Goal: Task Accomplishment & Management: Use online tool/utility

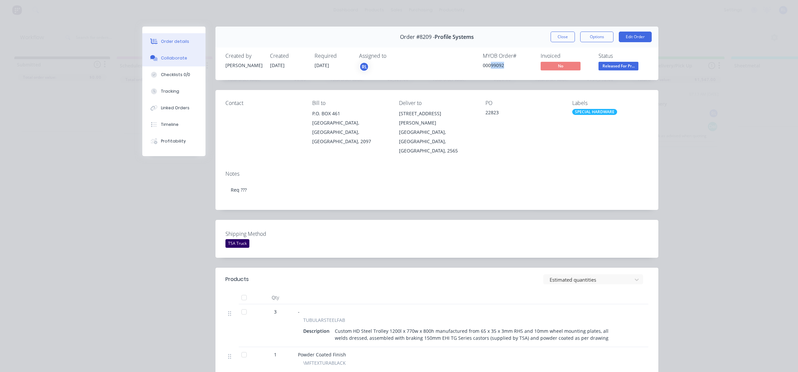
click at [172, 58] on div "Collaborate" at bounding box center [174, 58] width 26 height 6
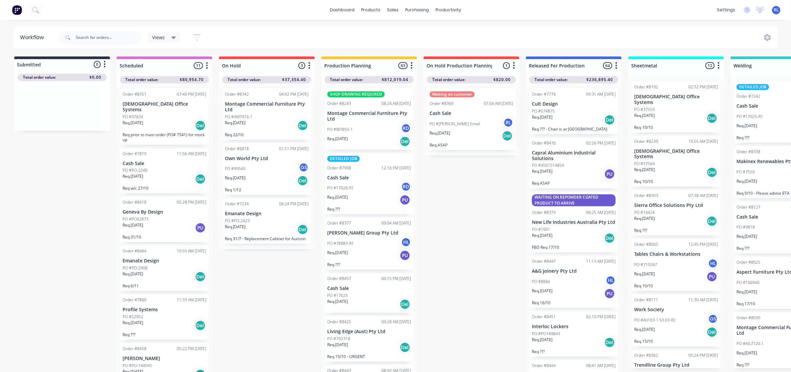
click at [174, 41] on div "Views" at bounding box center [164, 38] width 32 height 10
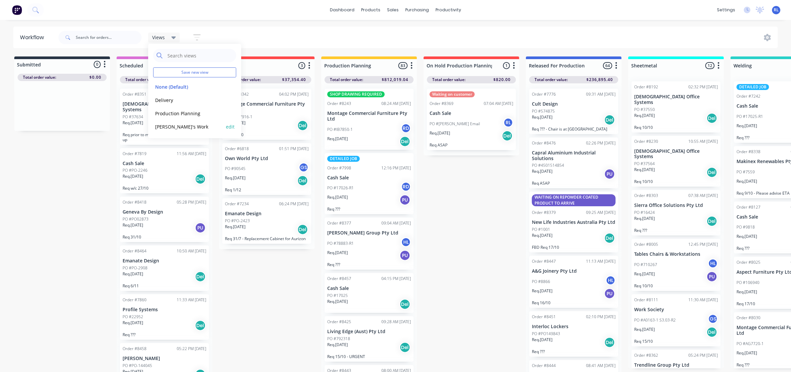
click at [183, 128] on button "[PERSON_NAME]'s Work" at bounding box center [188, 127] width 71 height 8
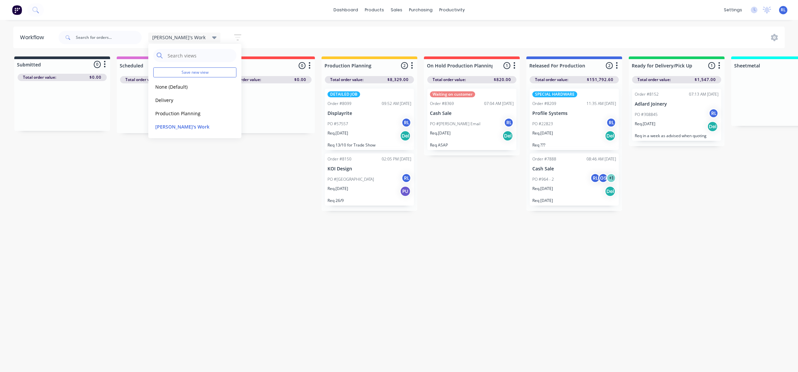
click at [570, 128] on div "PO #22823 RL" at bounding box center [574, 124] width 84 height 13
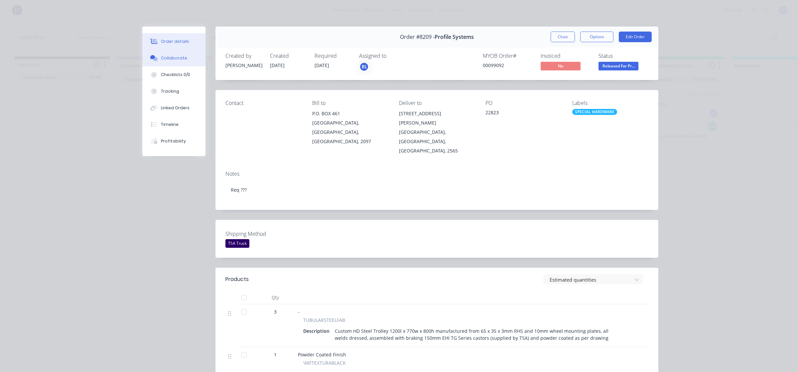
click at [175, 59] on div "Collaborate" at bounding box center [174, 58] width 26 height 6
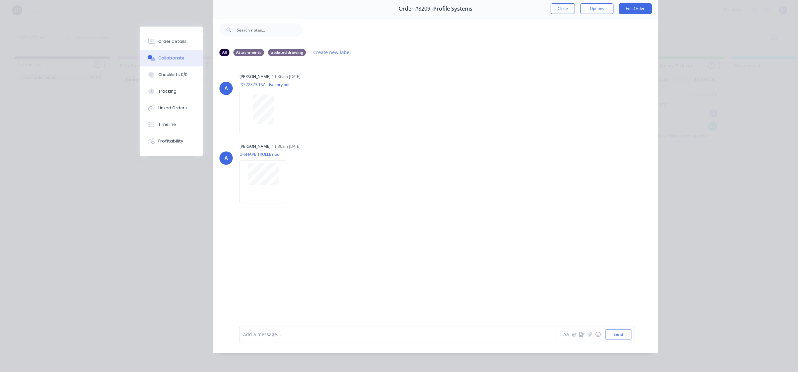
scroll to position [37, 0]
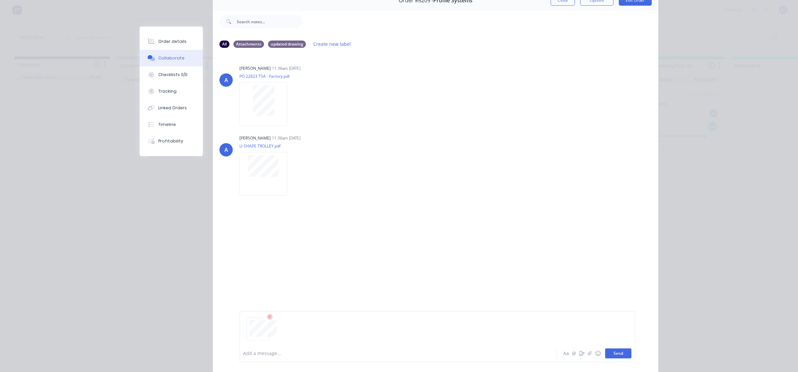
click at [611, 356] on button "Send" at bounding box center [618, 354] width 26 height 10
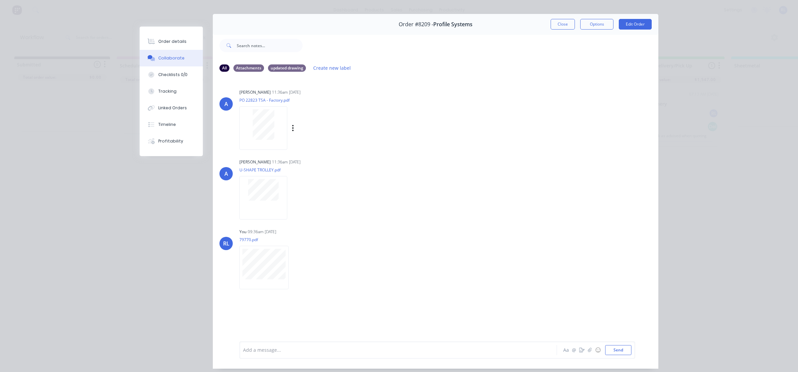
scroll to position [0, 0]
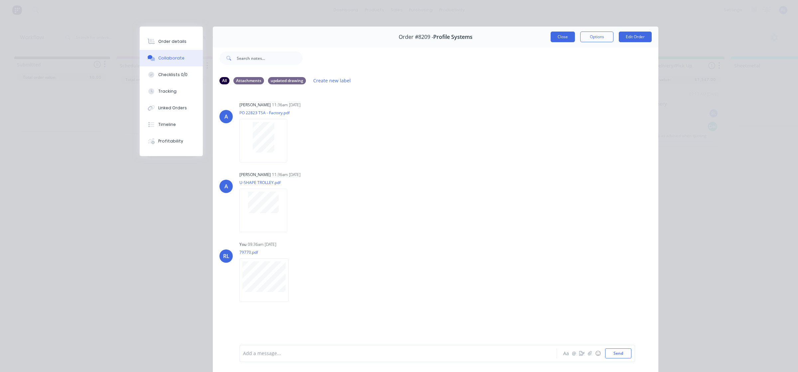
click at [564, 38] on button "Close" at bounding box center [562, 37] width 24 height 11
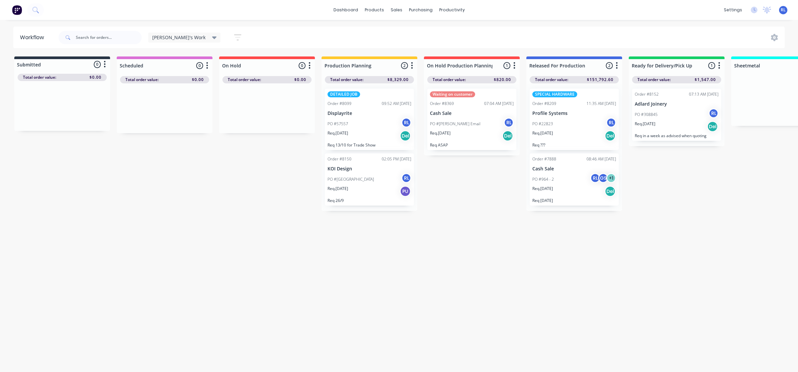
click at [376, 186] on div "Req. [DATE] PU" at bounding box center [369, 191] width 84 height 11
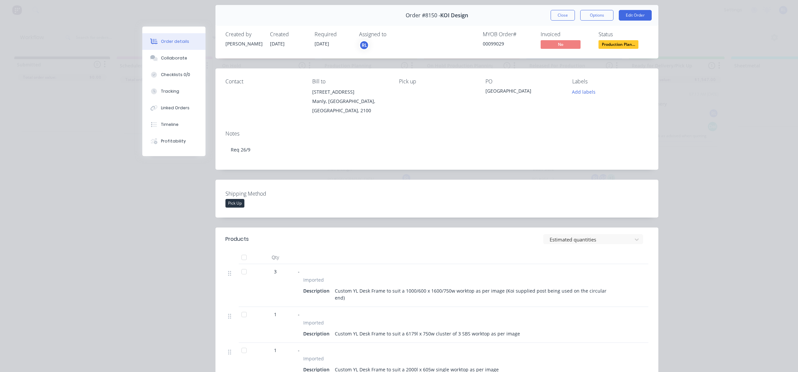
scroll to position [42, 0]
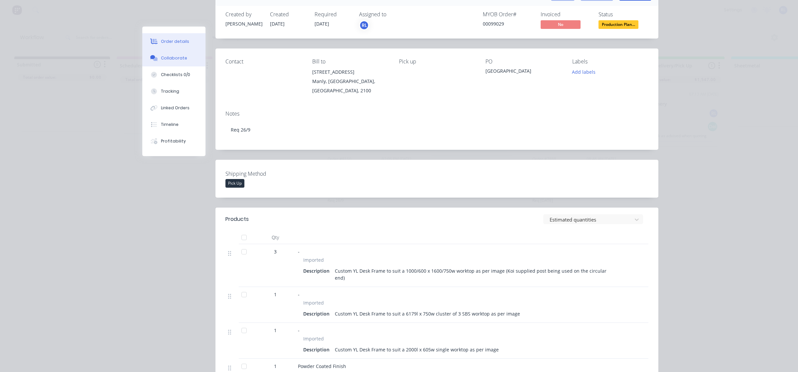
click at [182, 59] on button "Collaborate" at bounding box center [173, 58] width 63 height 17
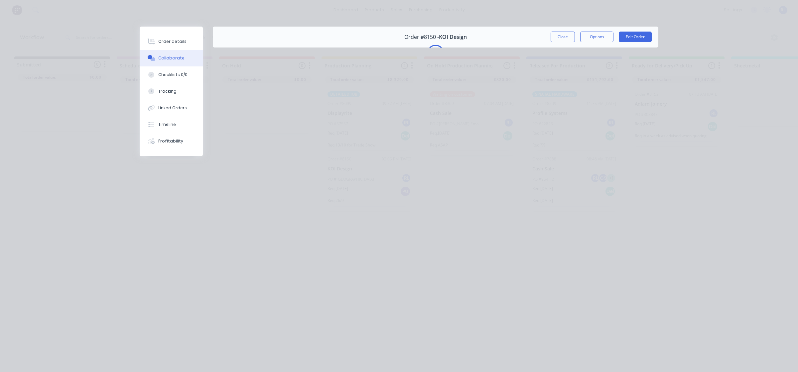
scroll to position [0, 0]
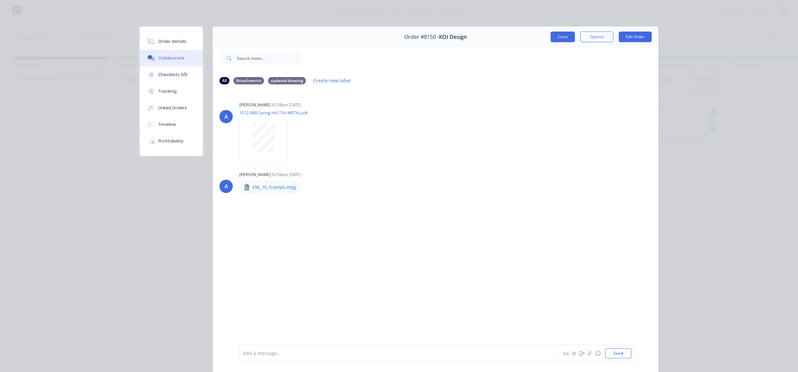
click at [550, 36] on button "Close" at bounding box center [562, 37] width 24 height 11
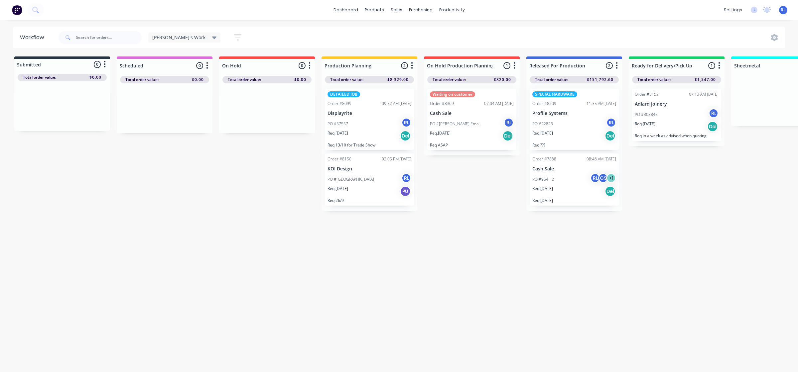
click at [563, 125] on div "PO #22823 RL" at bounding box center [574, 124] width 84 height 13
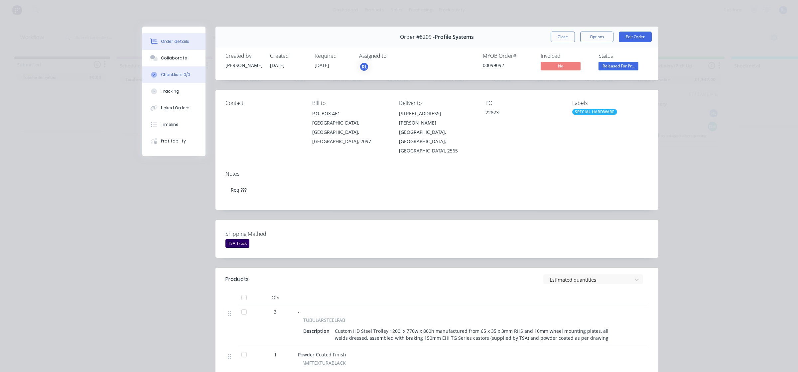
click at [173, 80] on button "Checklists 0/0" at bounding box center [173, 74] width 63 height 17
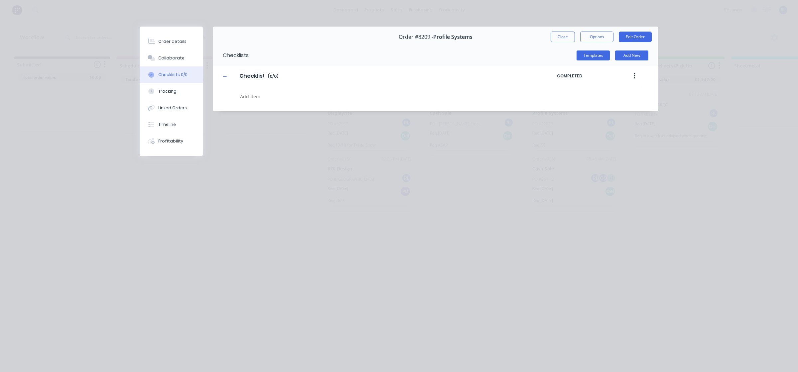
type textarea "x"
click at [179, 56] on div "Collaborate" at bounding box center [171, 58] width 26 height 6
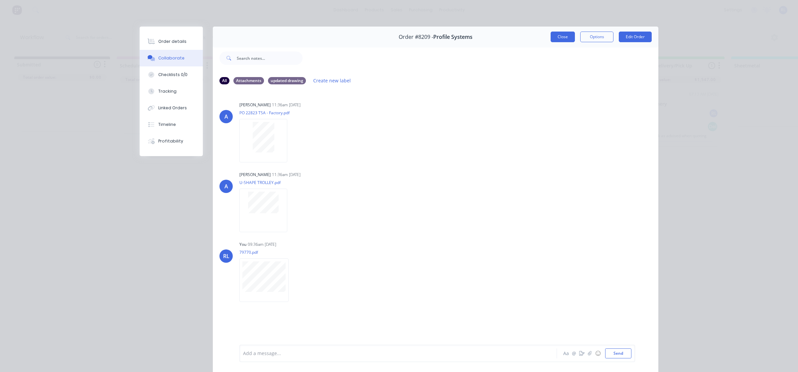
click at [562, 38] on button "Close" at bounding box center [562, 37] width 24 height 11
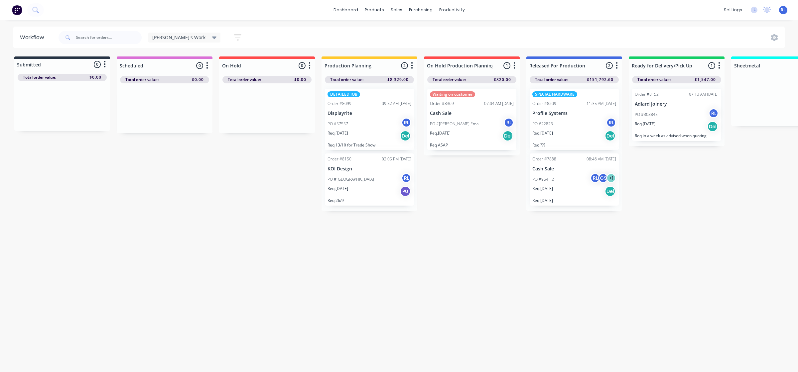
click at [372, 187] on div "Req. [DATE] PU" at bounding box center [369, 191] width 84 height 11
